Goal: Task Accomplishment & Management: Manage account settings

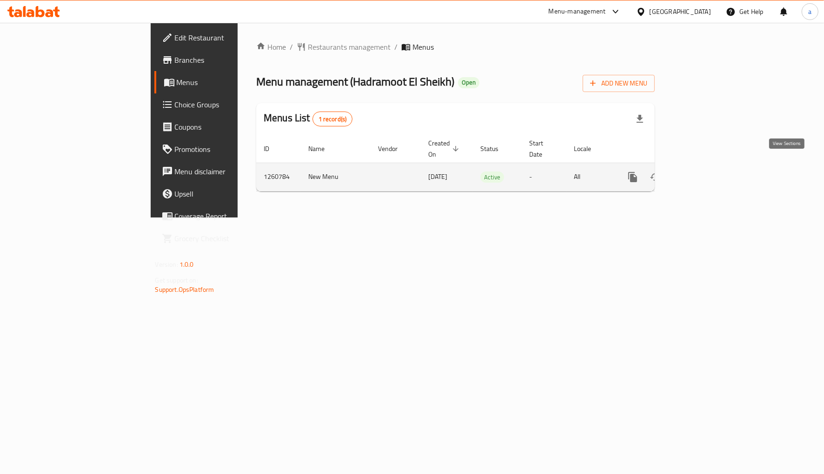
click at [705, 172] on icon "enhanced table" at bounding box center [699, 177] width 11 height 11
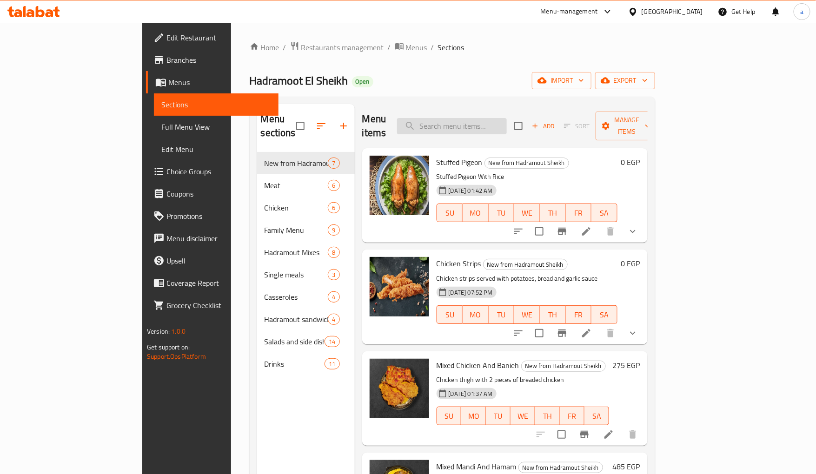
click at [502, 122] on input "search" at bounding box center [452, 126] width 110 height 16
paste input "Chicken Biryani"
type input "Chicken Biryani"
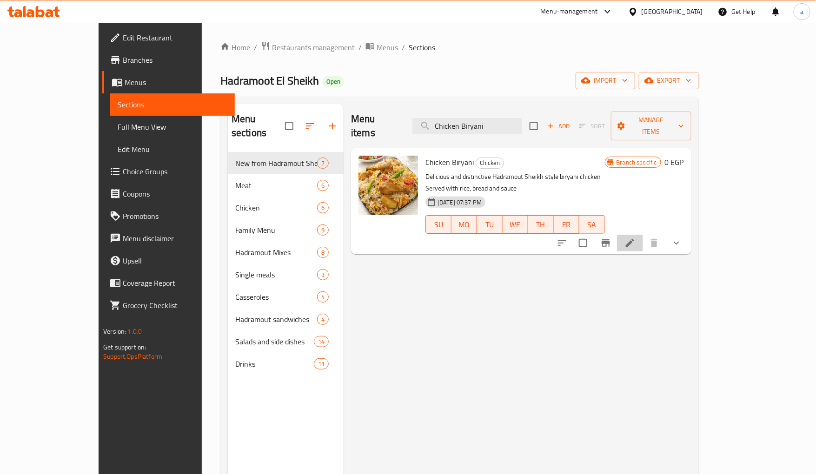
click at [643, 235] on li at bounding box center [630, 243] width 26 height 17
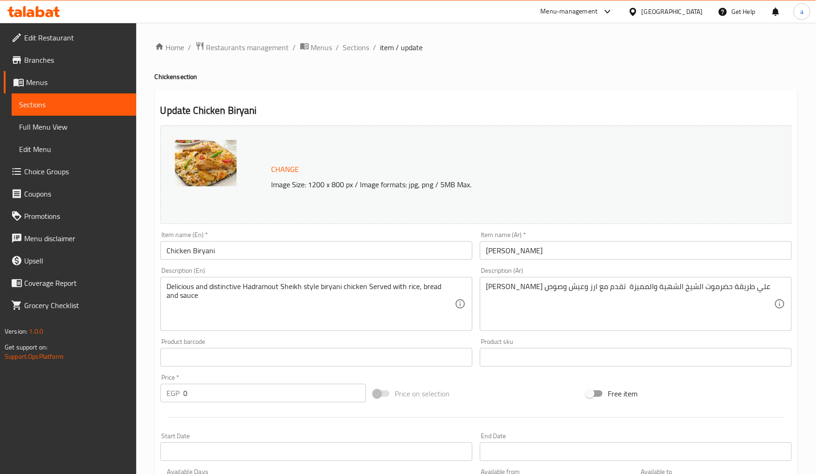
click at [339, 109] on h2 "Update Chicken Biryani" at bounding box center [476, 111] width 632 height 14
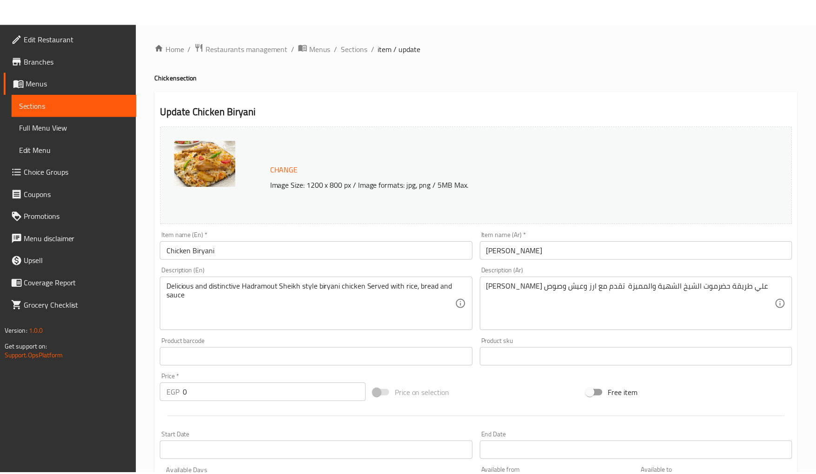
scroll to position [217, 0]
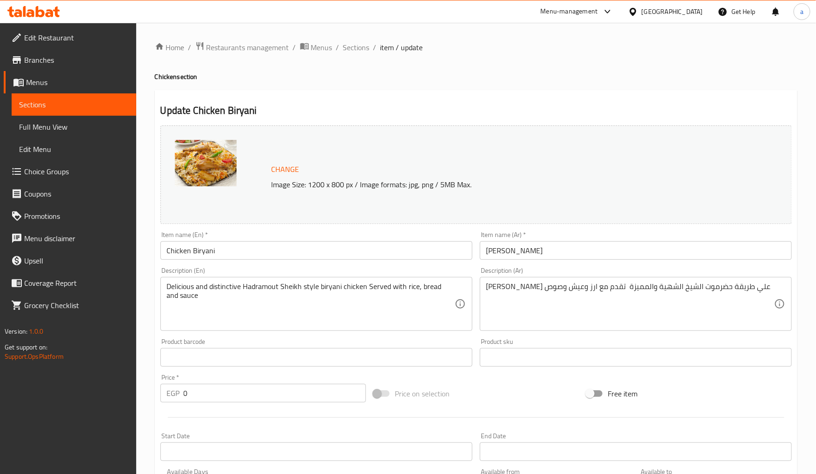
click at [287, 93] on div "Update Chicken Biryani Change Image Size: 1200 x 800 px / Image formats: jpg, p…" at bounding box center [476, 404] width 643 height 629
click at [228, 45] on span "Restaurants management" at bounding box center [247, 47] width 83 height 11
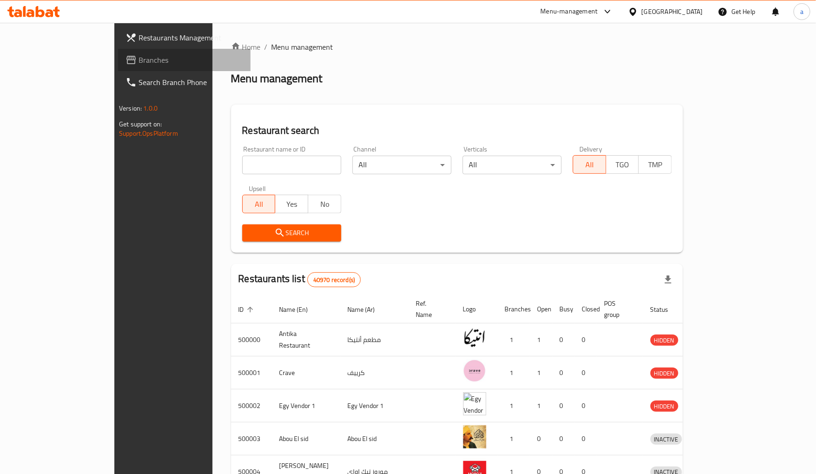
click at [139, 62] on span "Branches" at bounding box center [191, 59] width 105 height 11
